Goal: Navigation & Orientation: Find specific page/section

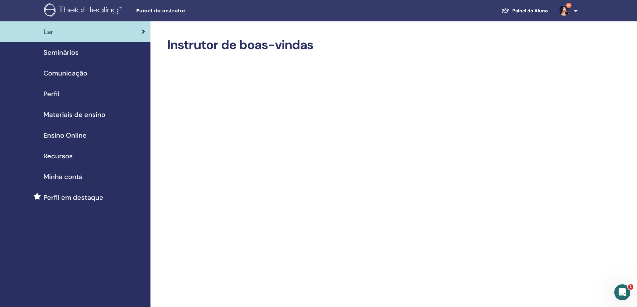
click at [72, 134] on span "Ensino Online" at bounding box center [64, 135] width 43 height 10
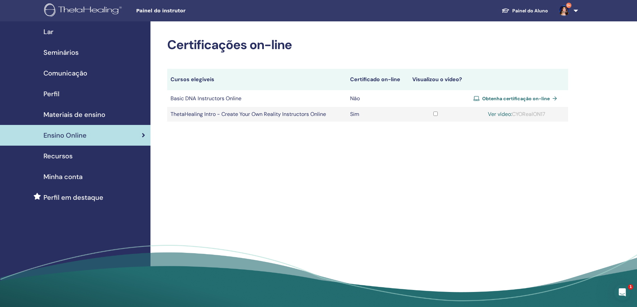
click at [497, 98] on span "Obtenha certificação on-line" at bounding box center [516, 99] width 68 height 6
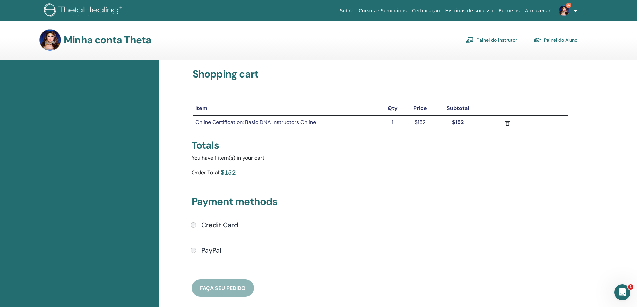
click at [497, 40] on link "Painel do instrutor" at bounding box center [491, 40] width 51 height 11
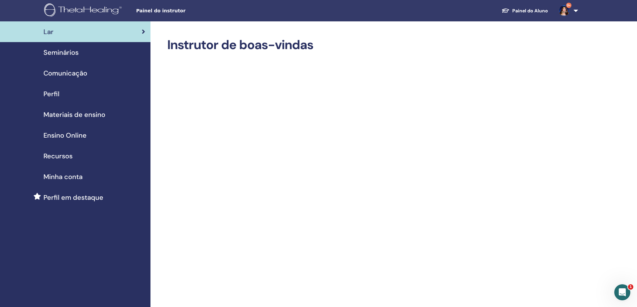
click at [83, 32] on div "Lar" at bounding box center [75, 32] width 140 height 10
click at [69, 53] on span "Seminários" at bounding box center [60, 53] width 35 height 10
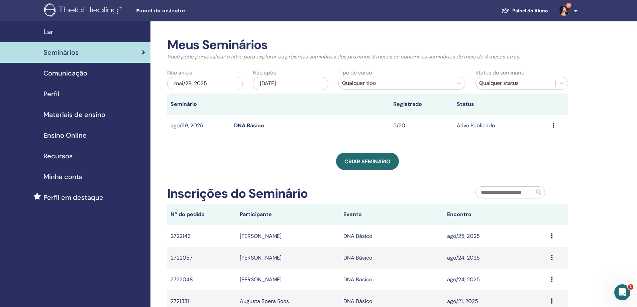
click at [570, 5] on span "9+" at bounding box center [568, 5] width 5 height 5
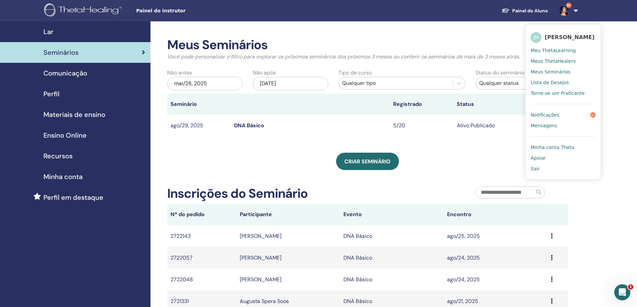
click at [546, 112] on span "Notificações" at bounding box center [545, 115] width 29 height 6
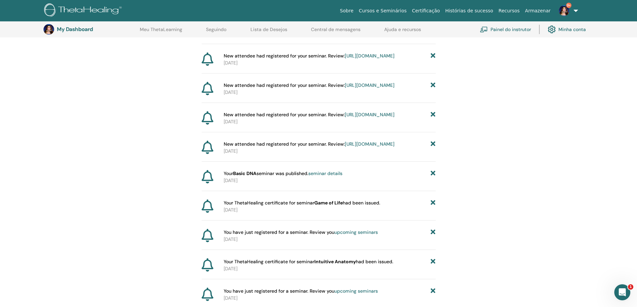
scroll to position [116, 0]
